Goal: Transaction & Acquisition: Register for event/course

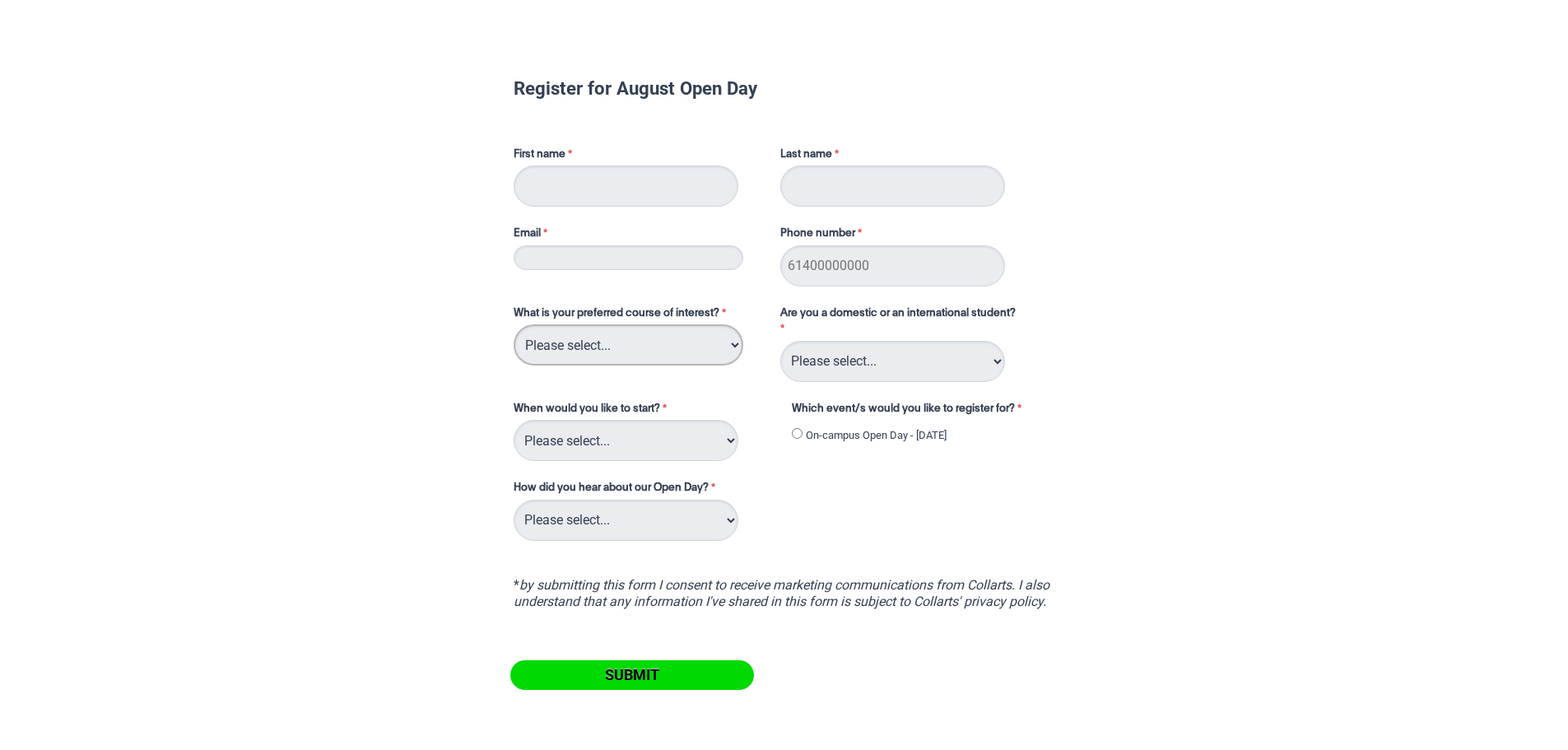
click at [724, 341] on select "Please select... 2D Animation Acting Audio Engineering Circus Arts Comedy Digit…" at bounding box center [628, 345] width 230 height 41
select select "tfa_109"
click at [513, 325] on select "Please select... 2D Animation Acting Audio Engineering Circus Arts Comedy Digit…" at bounding box center [628, 345] width 230 height 41
click at [960, 349] on select "Please select... Domestic Student International Student" at bounding box center [893, 361] width 225 height 41
select select "tfa_126"
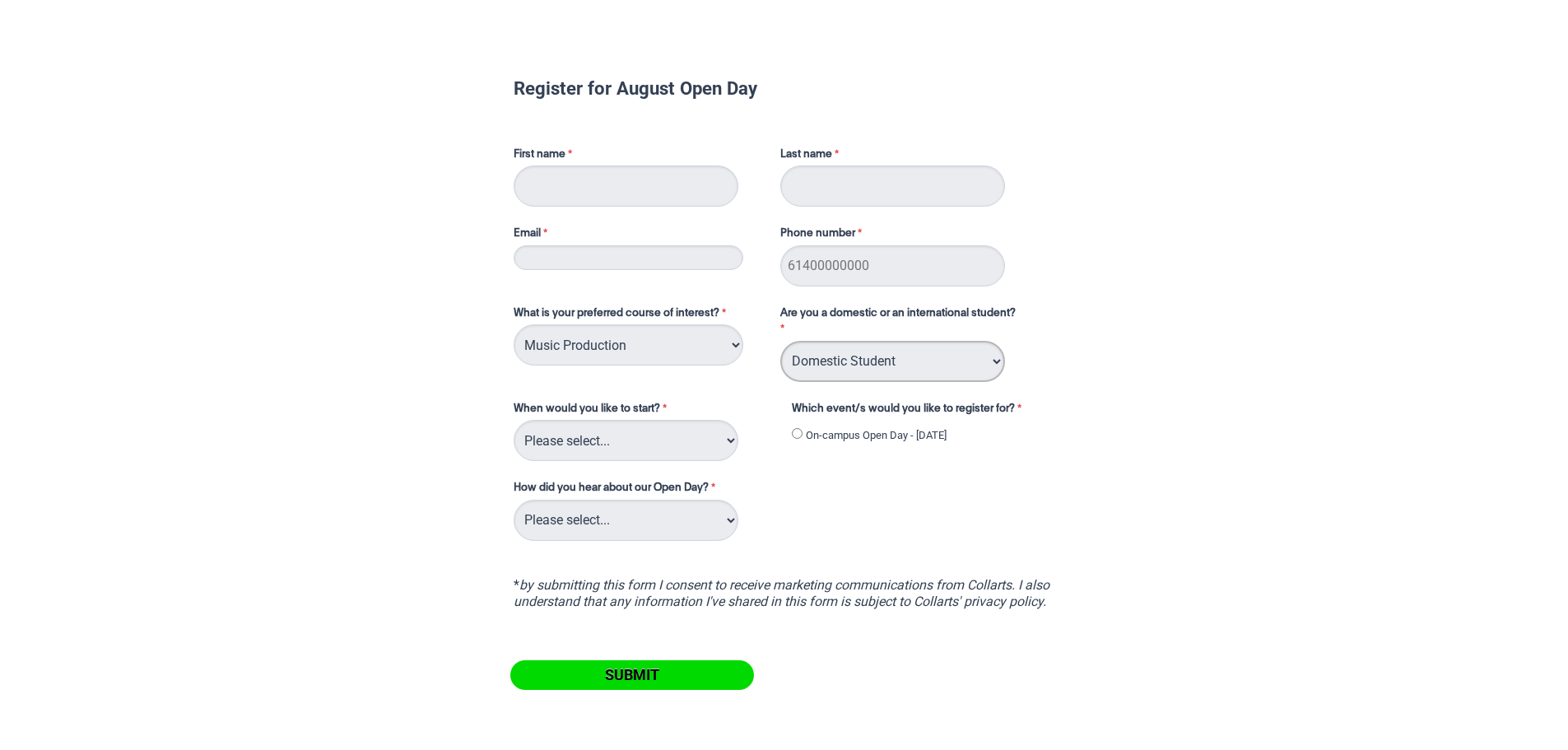
click at [781, 340] on select "Please select... Domestic Student International Student" at bounding box center [893, 361] width 225 height 41
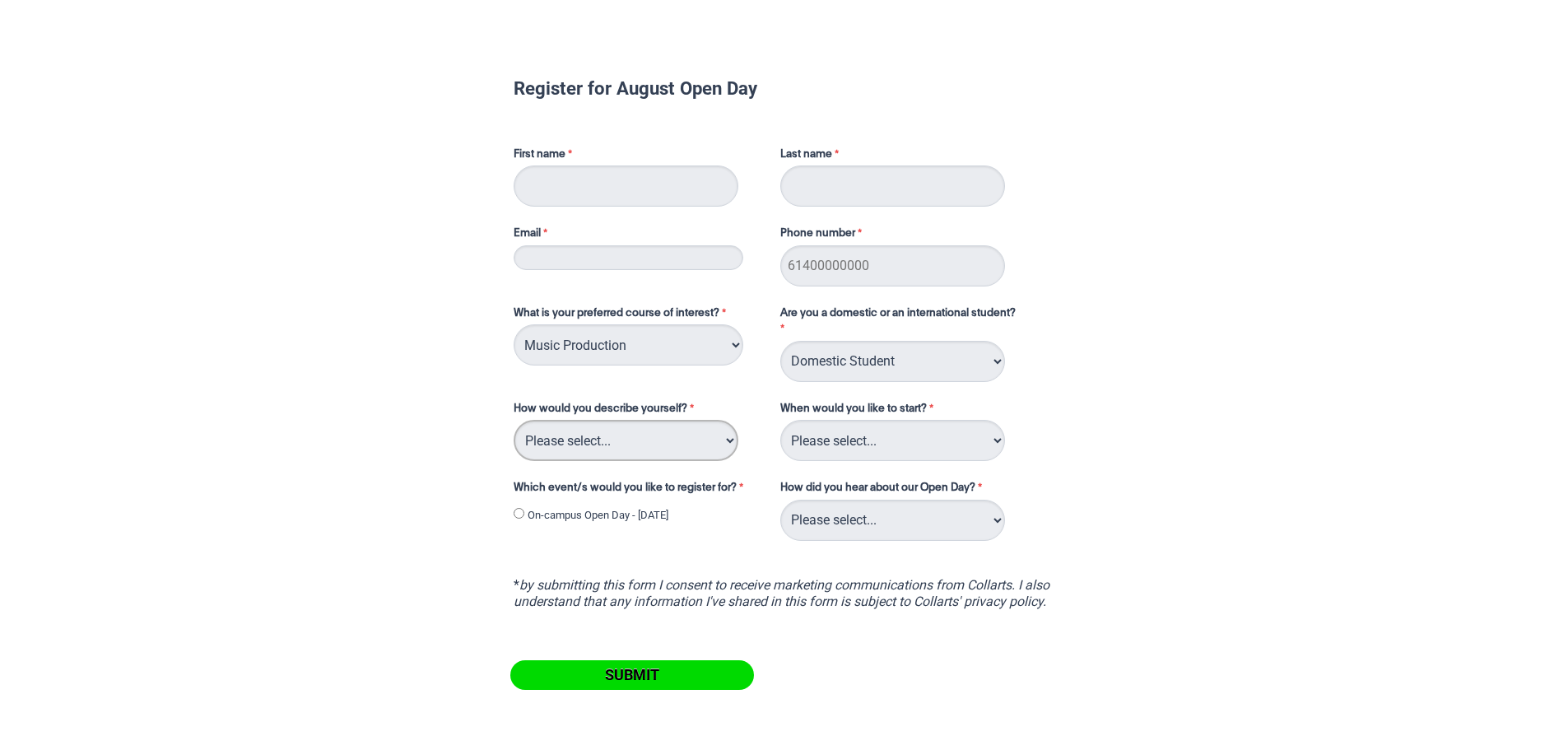
click at [698, 439] on select "Please select... I've completed Year 12 I'm looking for a career change I'm alr…" at bounding box center [626, 440] width 225 height 41
select select "tfa_76"
click at [513, 419] on select "Please select... I've completed Year 12 I'm looking for a career change I'm alr…" at bounding box center [626, 440] width 225 height 41
click at [975, 437] on select "Please select... Trimester 3 2025, starting [DATE] Trimester 1 2026, starting […" at bounding box center [893, 440] width 225 height 41
click at [781, 419] on select "Please select... Trimester 3 2025, starting [DATE] Trimester 1 2026, starting […" at bounding box center [893, 440] width 225 height 41
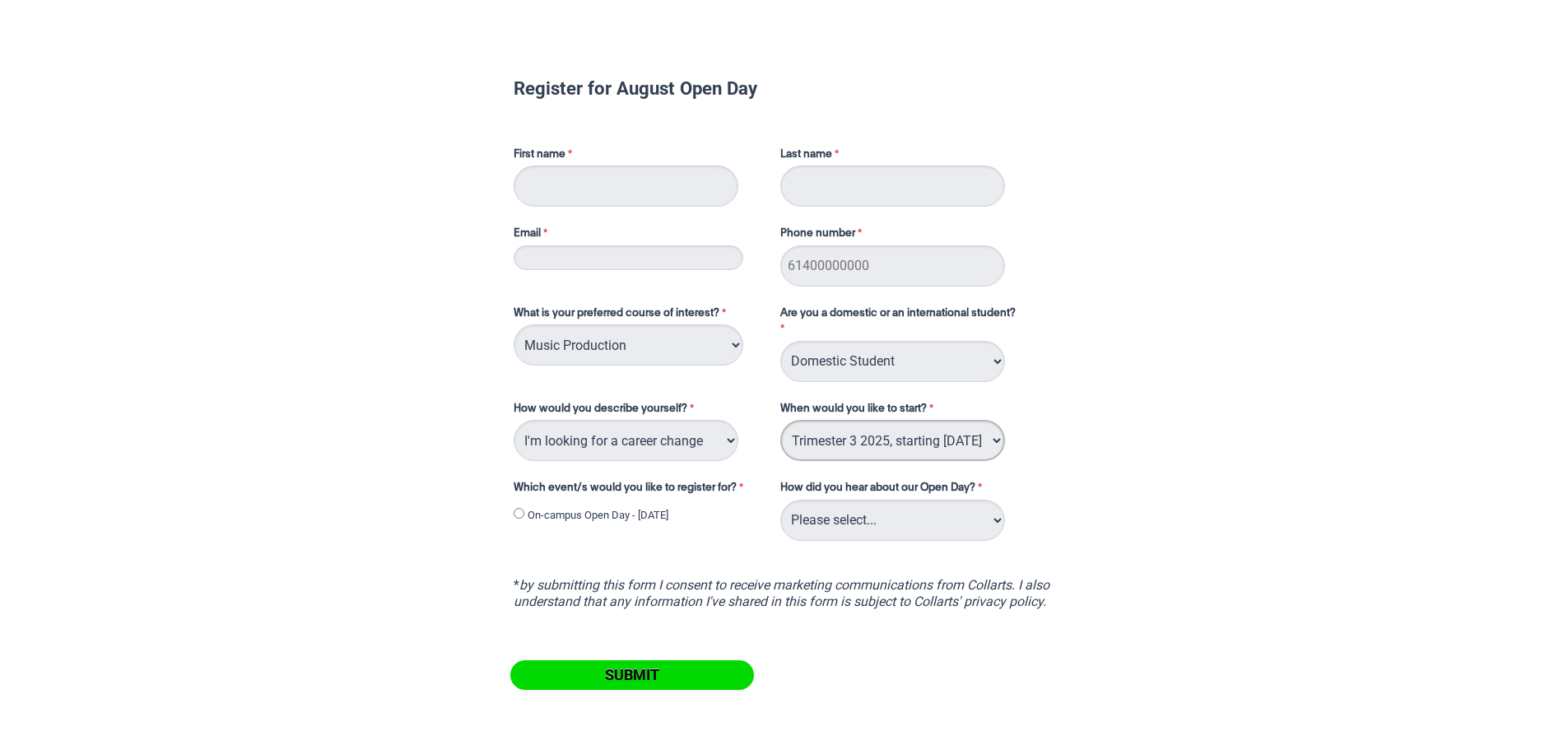
click at [973, 443] on select "Please select... Trimester 3 2025, starting [DATE] Trimester 1 2026, starting […" at bounding box center [893, 440] width 225 height 41
select select "tfa_234"
click at [781, 419] on select "Please select... Trimester 3 2025, starting [DATE] Trimester 1 2026, starting […" at bounding box center [893, 440] width 225 height 41
click at [981, 434] on select "Please select... Trimester 3 2025, starting [DATE] Trimester 1 2026, starting […" at bounding box center [893, 440] width 225 height 41
click at [1061, 422] on div "What is your preferred course of interest? Please select... 2D Animation Acting…" at bounding box center [784, 417] width 555 height 255
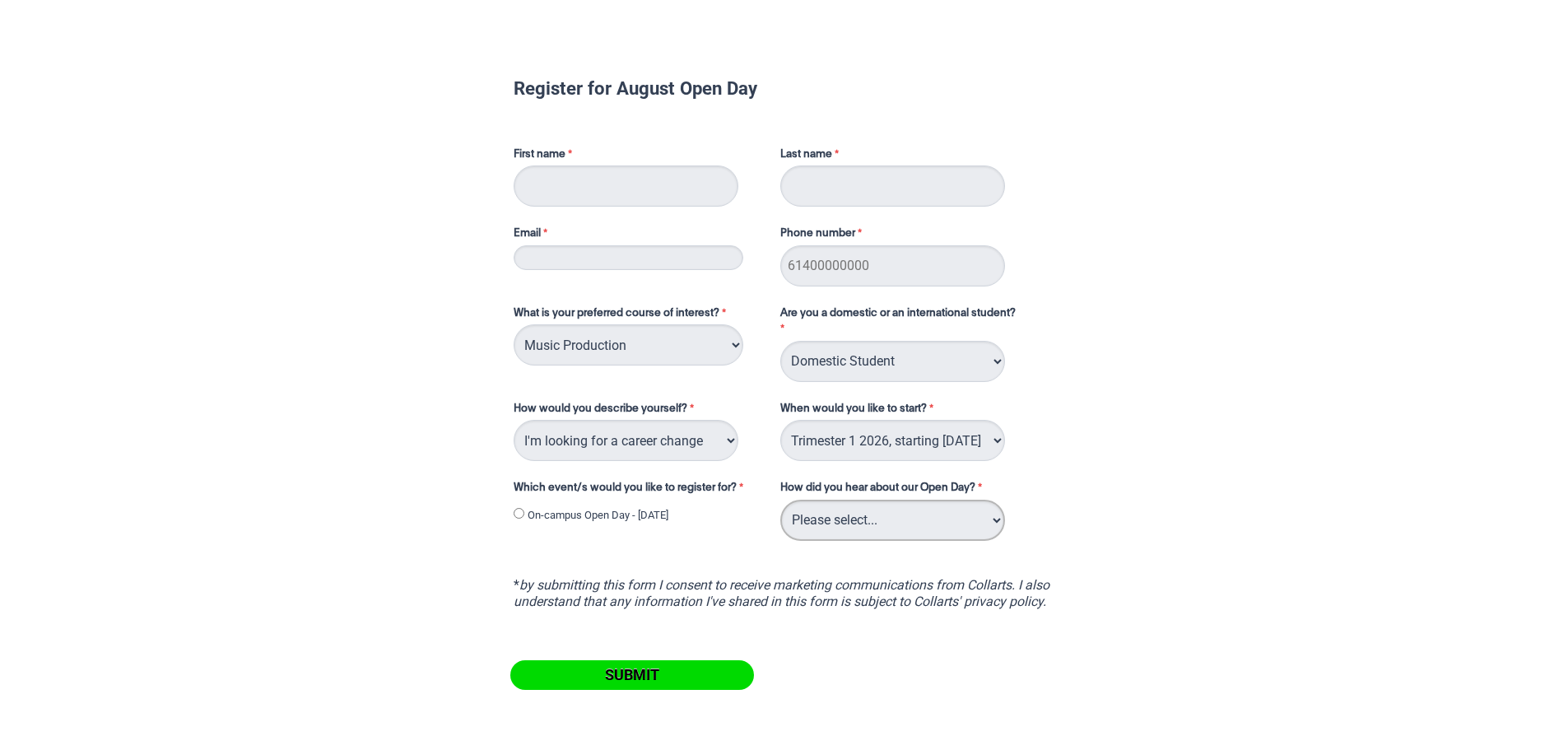
click at [996, 527] on select "Please select... Career Advisor Career Expo Collarts Newsletter/Email Collarts …" at bounding box center [893, 520] width 225 height 41
click at [886, 275] on input "Phone number" at bounding box center [893, 265] width 225 height 41
type input "0488932434"
click at [860, 187] on input "Last name" at bounding box center [893, 187] width 225 height 41
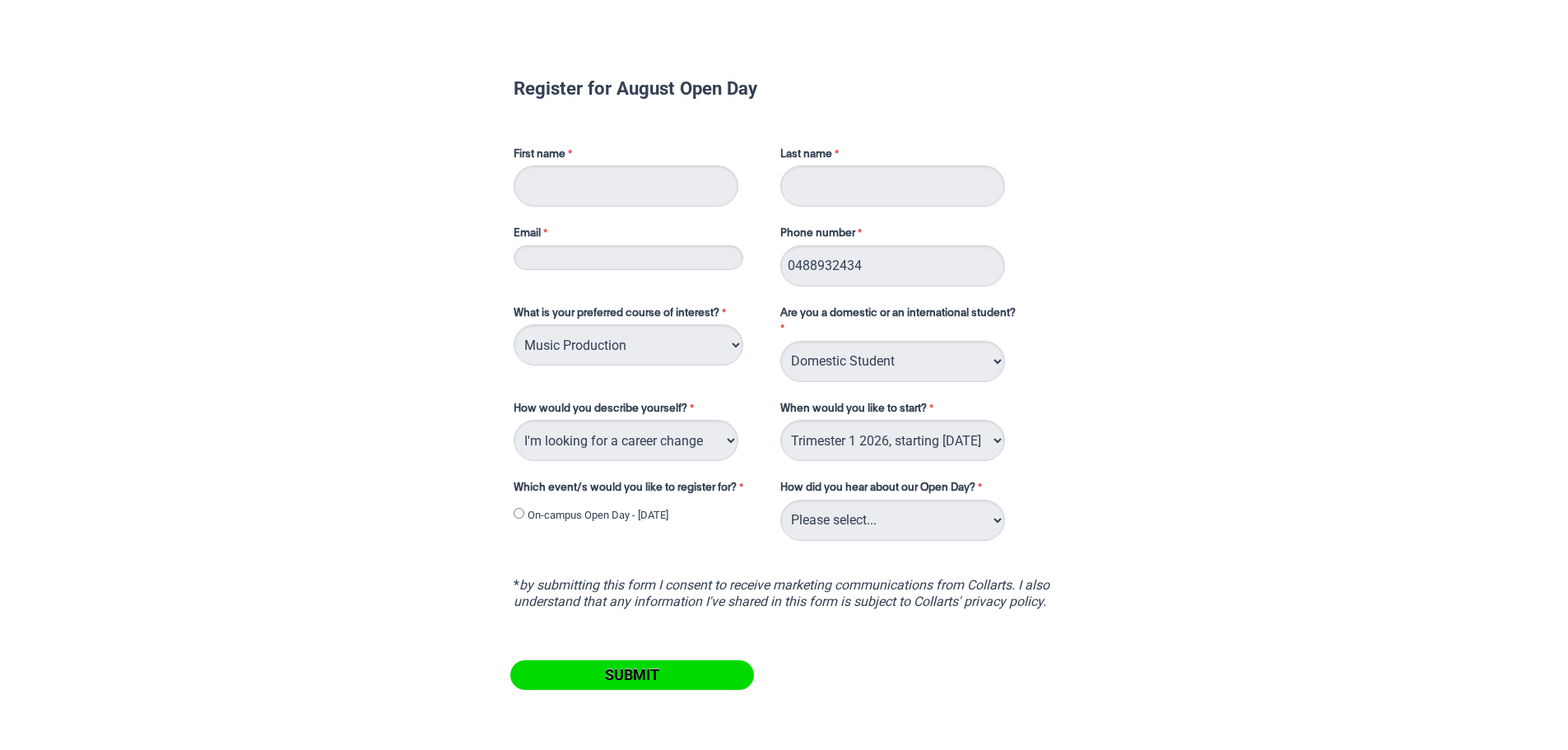
click at [686, 159] on label "First name" at bounding box center [638, 156] width 251 height 20
click at [686, 166] on input "First name" at bounding box center [626, 187] width 225 height 41
click at [691, 180] on input "First name" at bounding box center [626, 187] width 225 height 41
type input "J"
type input "[PERSON_NAME]"
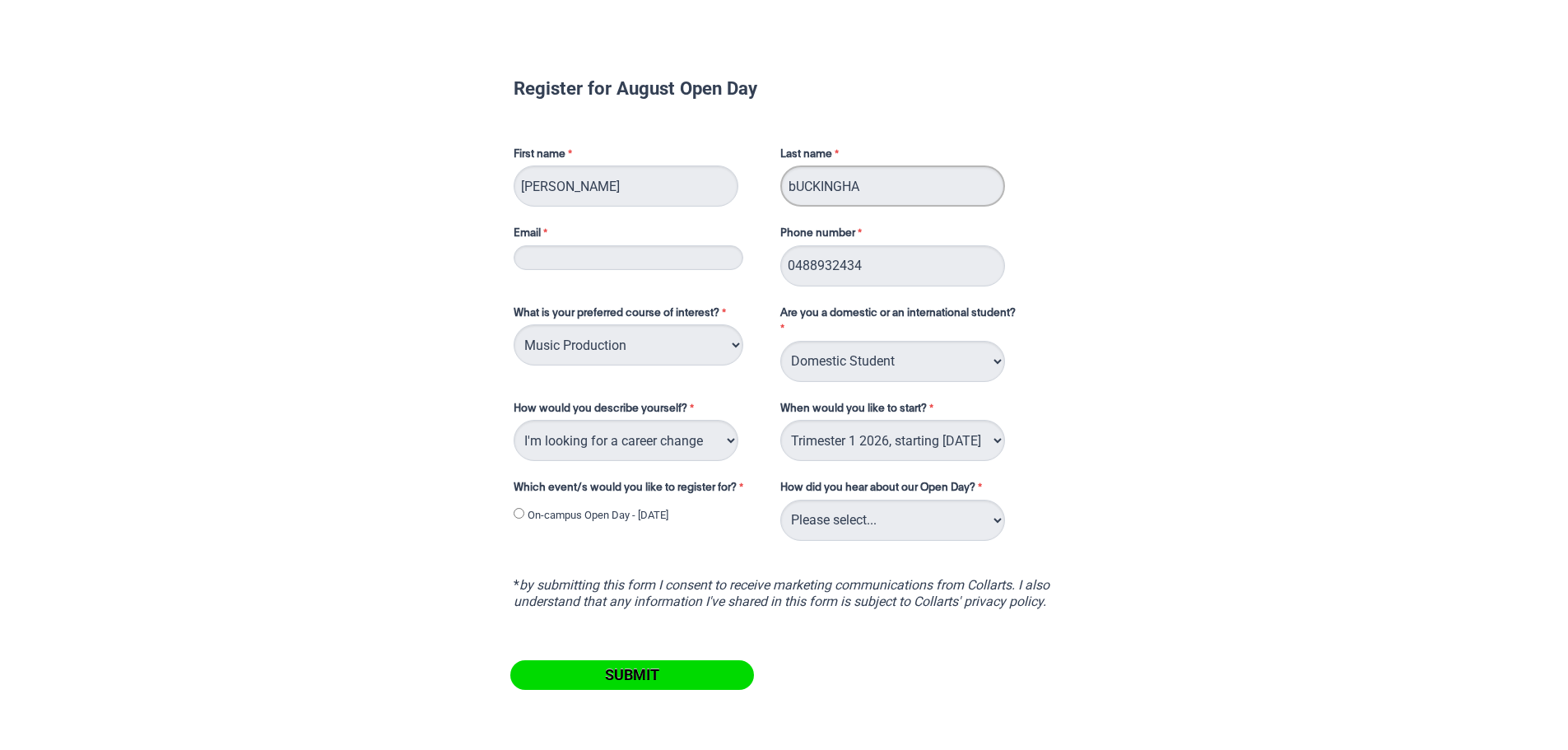
type input "bUCKINGHAM"
drag, startPoint x: 967, startPoint y: 188, endPoint x: 688, endPoint y: 190, distance: 279.0
click at [688, 190] on div "First name [PERSON_NAME] Last name [GEOGRAPHIC_DATA] Email Phone number [PHONE_…" at bounding box center [784, 210] width 555 height 159
drag, startPoint x: 656, startPoint y: 198, endPoint x: 339, endPoint y: 156, distance: 319.8
click at [339, 156] on div "Register for August Open Day First name [PERSON_NAME] Last name Email Phone num…" at bounding box center [784, 415] width 1554 height 807
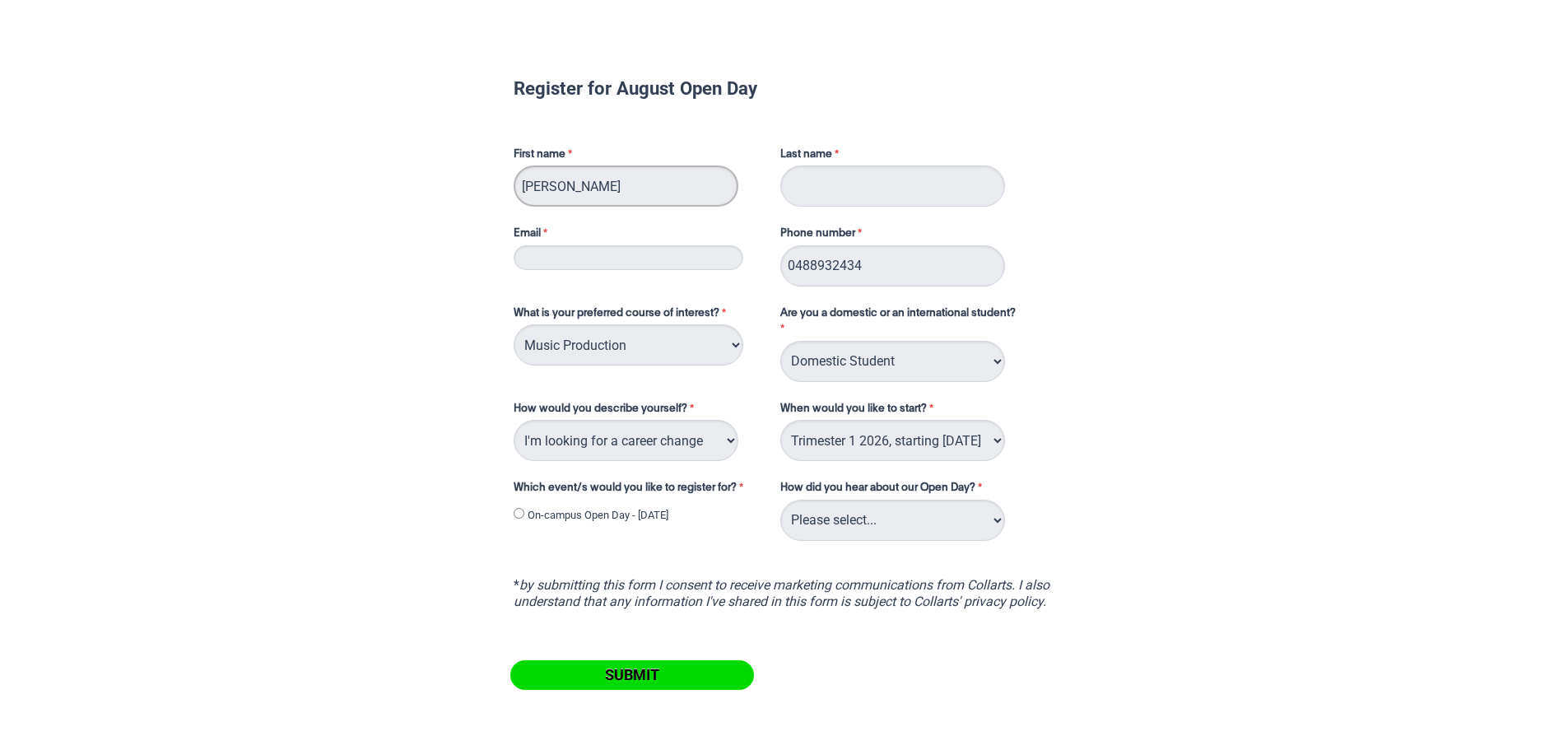
type input "j"
type input "[PERSON_NAME]"
type input "Buckingham"
click at [612, 243] on label "Email" at bounding box center [638, 235] width 251 height 20
click at [612, 245] on input "Email" at bounding box center [628, 257] width 230 height 25
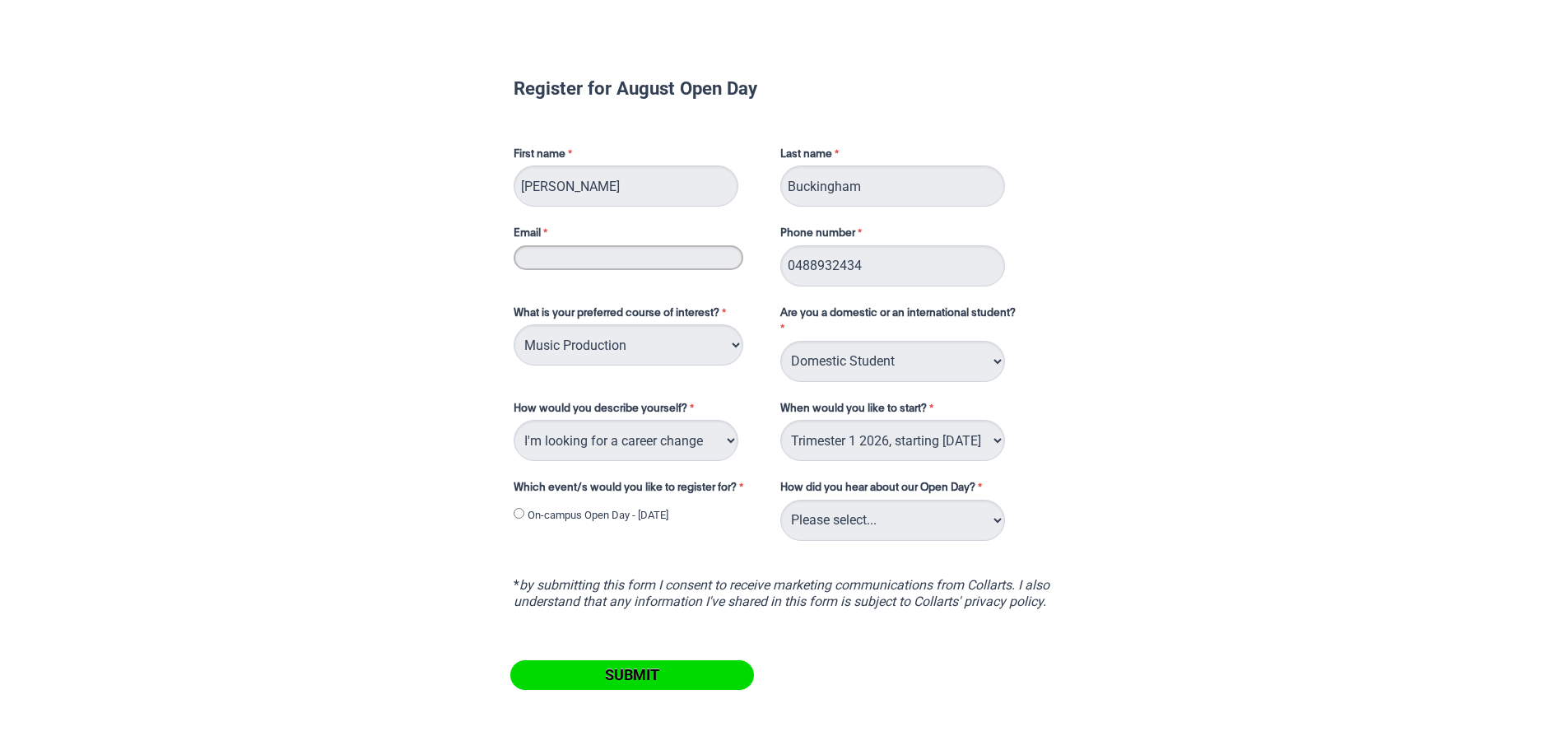
click at [612, 263] on input "Email" at bounding box center [628, 257] width 230 height 25
type input "[EMAIL_ADDRESS][DOMAIN_NAME]"
click at [978, 547] on form "Register for August Open Day First name [PERSON_NAME] Last name [PERSON_NAME] E…" at bounding box center [784, 385] width 634 height 681
click at [999, 517] on select "Please select... Career Advisor Career Expo Collarts Newsletter/Email Collarts …" at bounding box center [893, 520] width 225 height 41
select select "tfa_144"
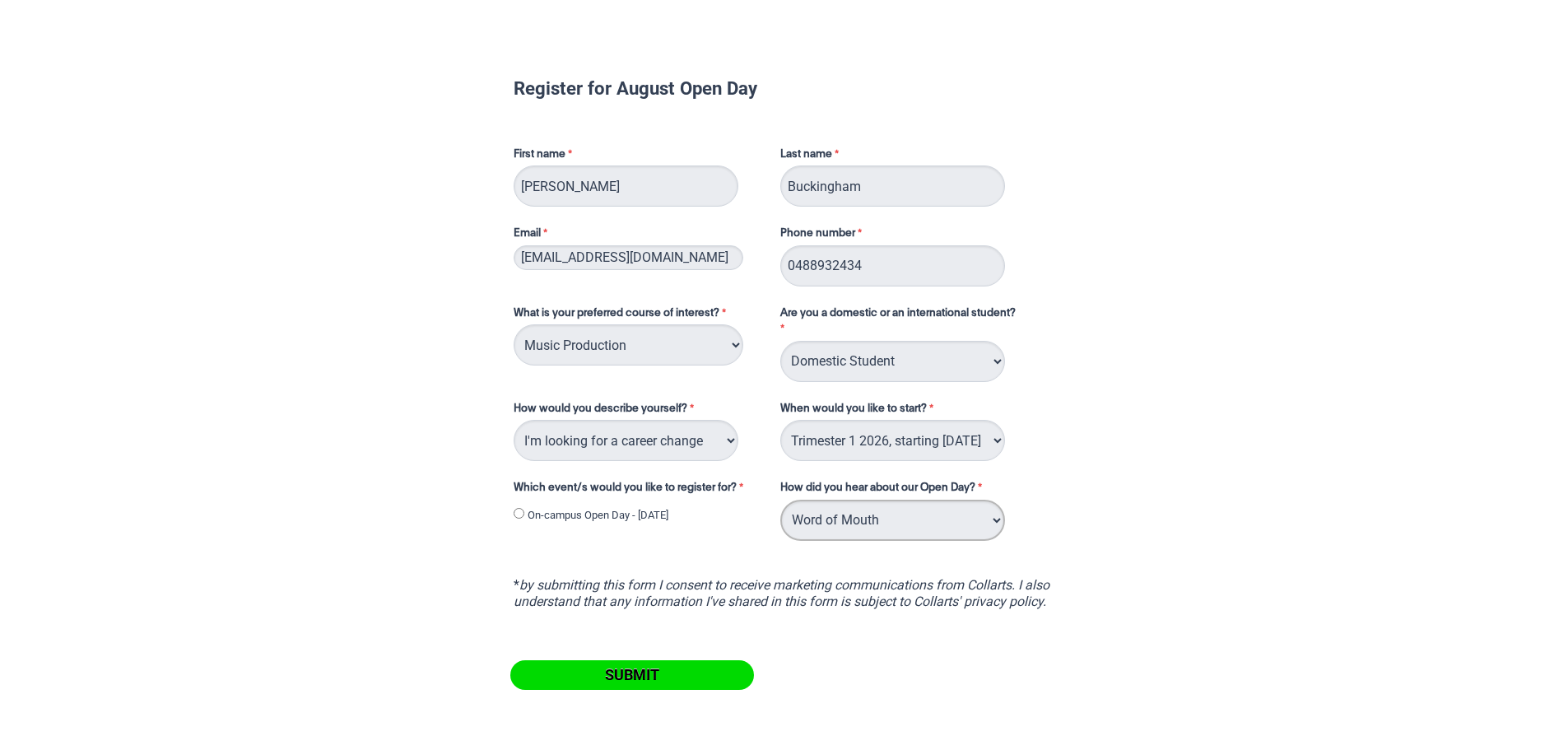
click at [781, 499] on select "Please select... Career Advisor Career Expo Collarts Newsletter/Email Collarts …" at bounding box center [893, 520] width 225 height 41
click at [523, 518] on input "On-campus Open Day - [DATE]" at bounding box center [518, 513] width 11 height 11
radio input "true"
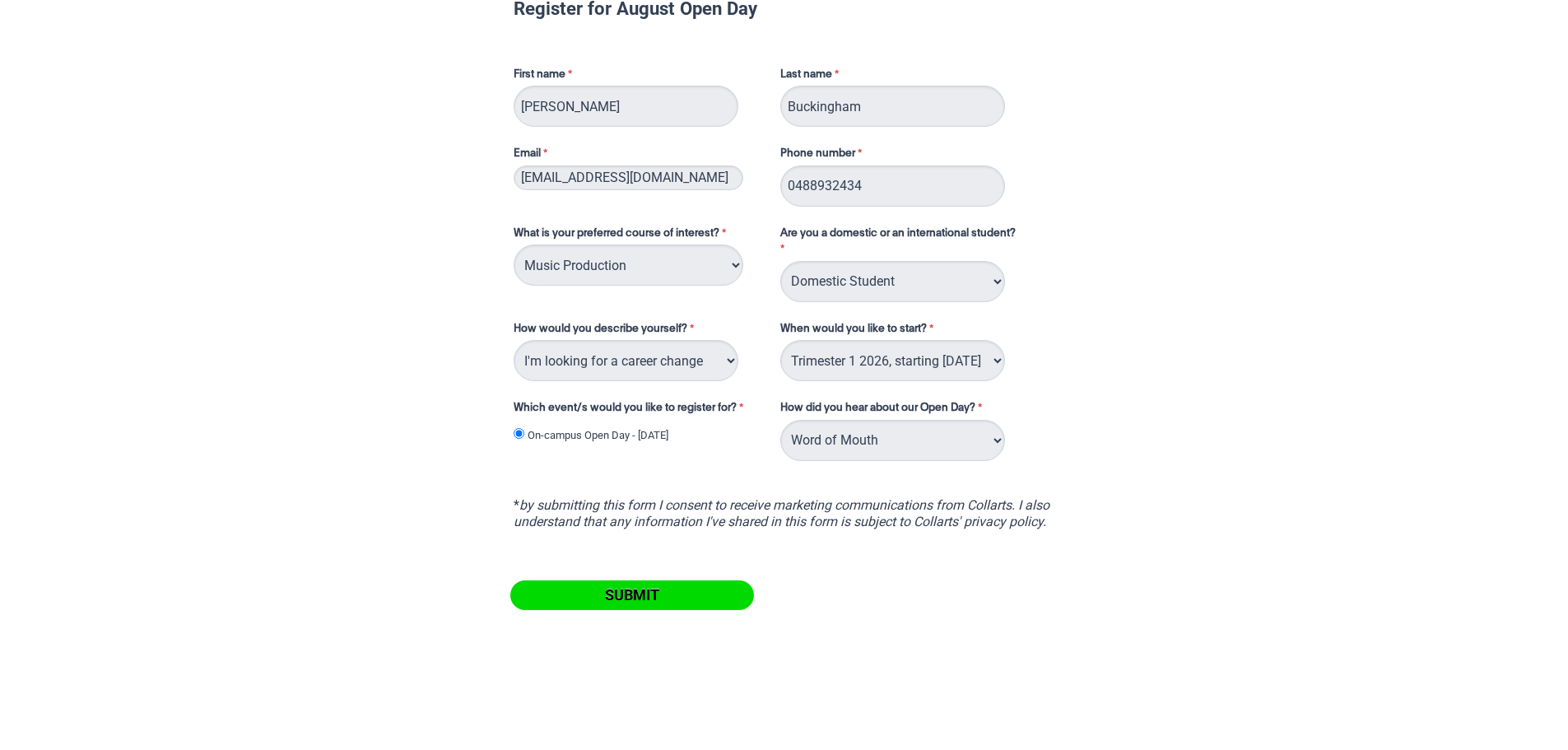
click at [640, 597] on input "Submit" at bounding box center [632, 595] width 244 height 30
